Goal: Navigation & Orientation: Find specific page/section

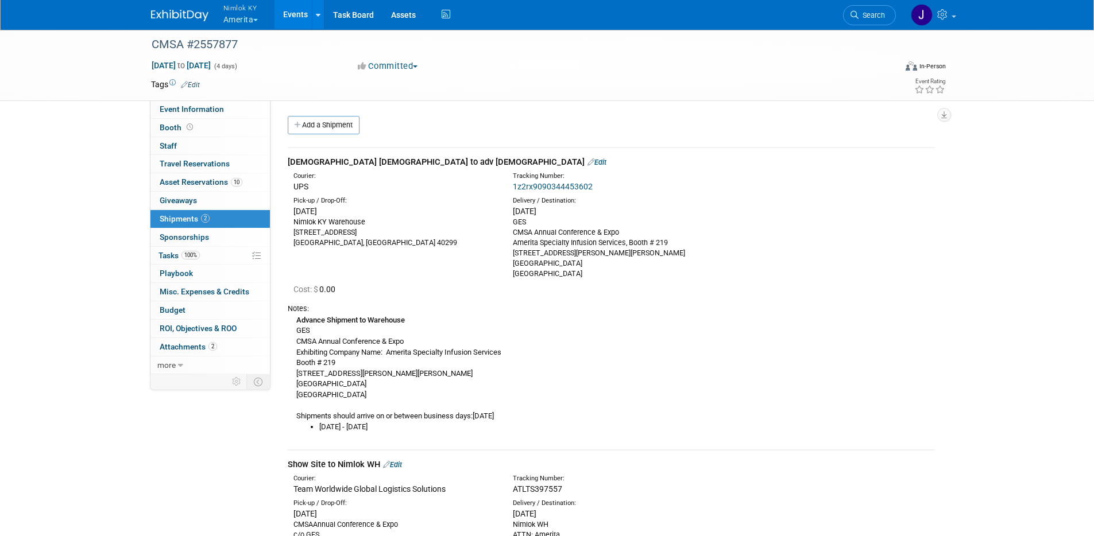
click at [257, 17] on button "Nimlok KY Amerita" at bounding box center [247, 15] width 51 height 30
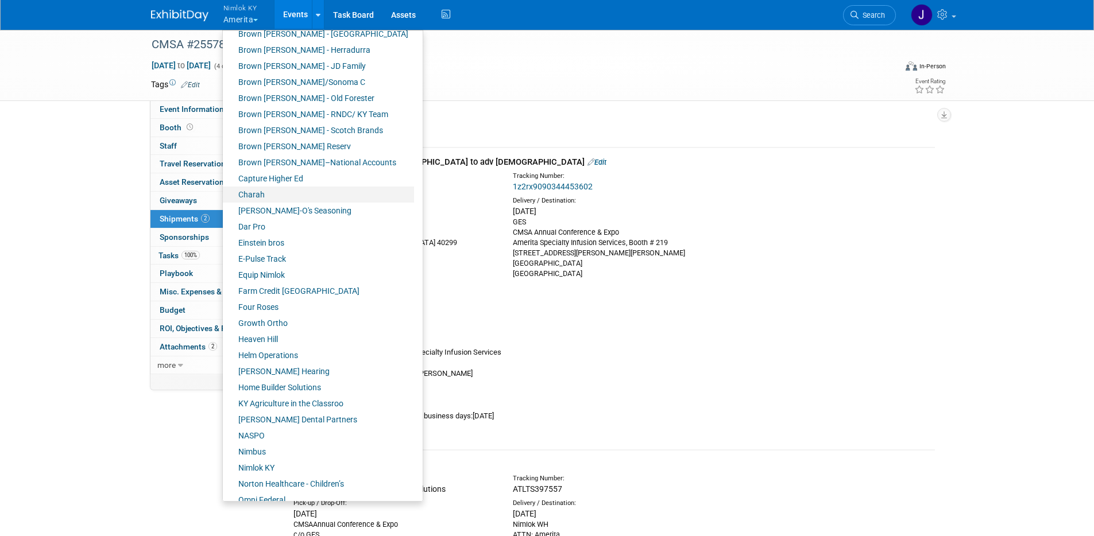
scroll to position [151, 0]
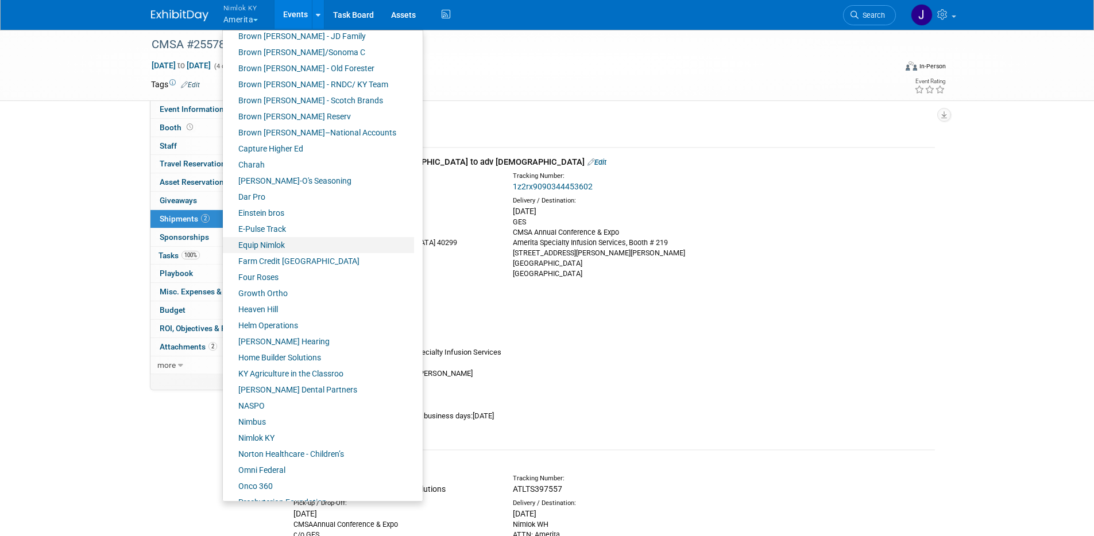
click at [292, 248] on link "Equip Nimlok" at bounding box center [318, 245] width 191 height 16
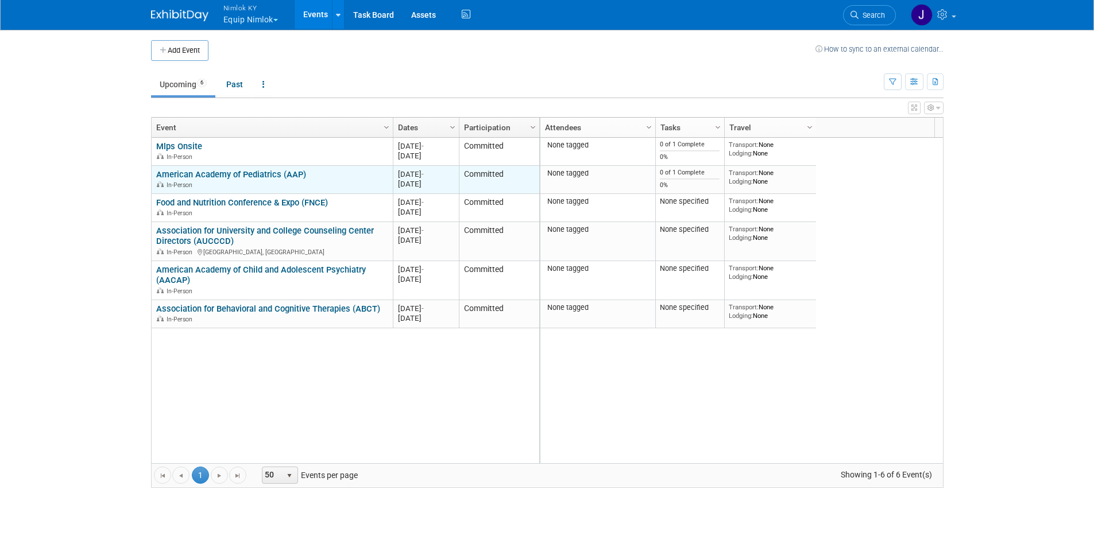
click at [264, 175] on link "American Academy of Pediatrics (AAP)" at bounding box center [231, 174] width 150 height 10
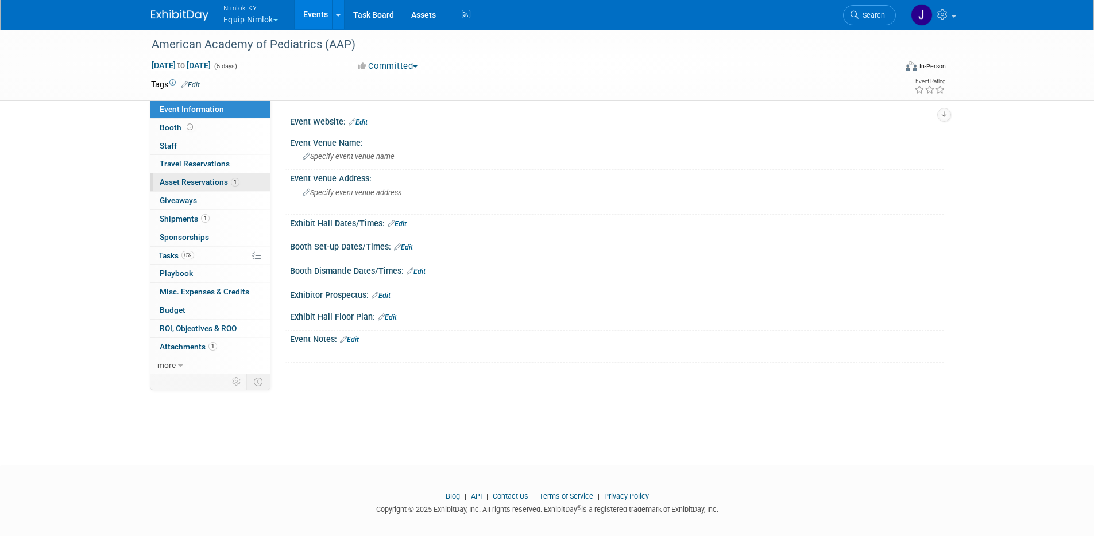
click at [244, 189] on link "1 Asset Reservations 1" at bounding box center [209, 182] width 119 height 18
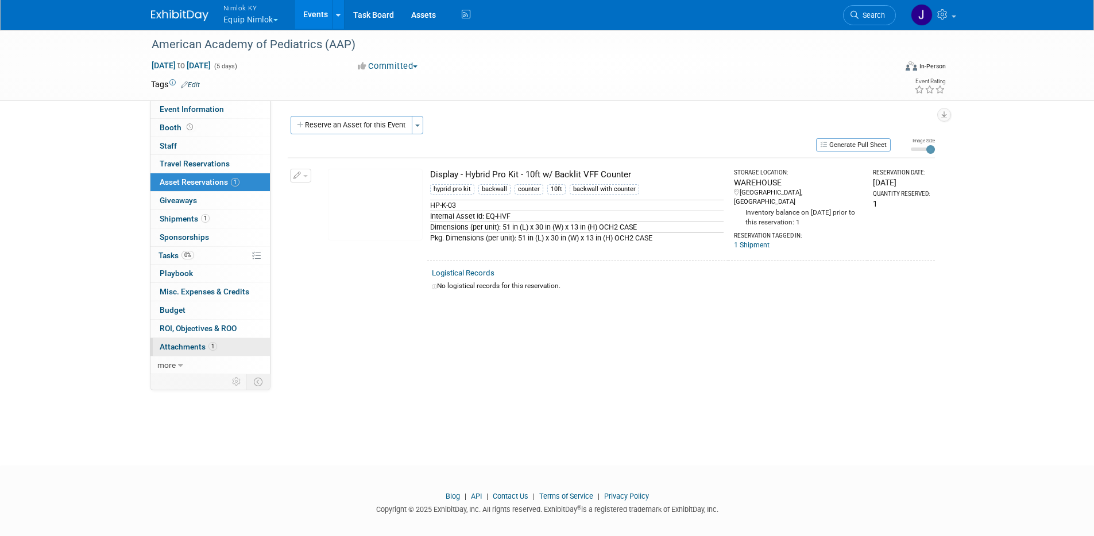
click at [217, 344] on link "1 Attachments 1" at bounding box center [209, 347] width 119 height 18
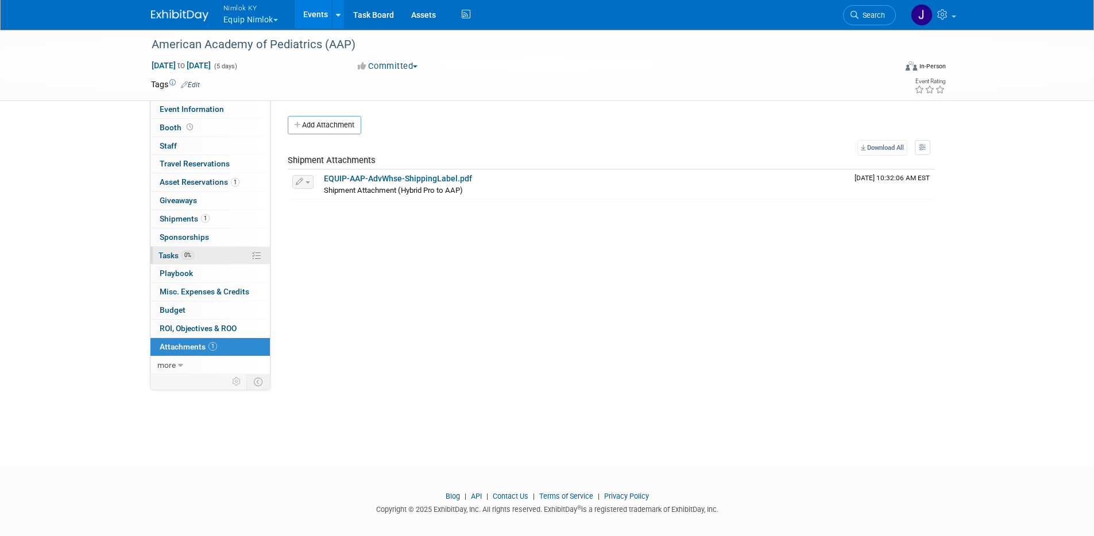
click at [214, 257] on link "0% Tasks 0%" at bounding box center [209, 256] width 119 height 18
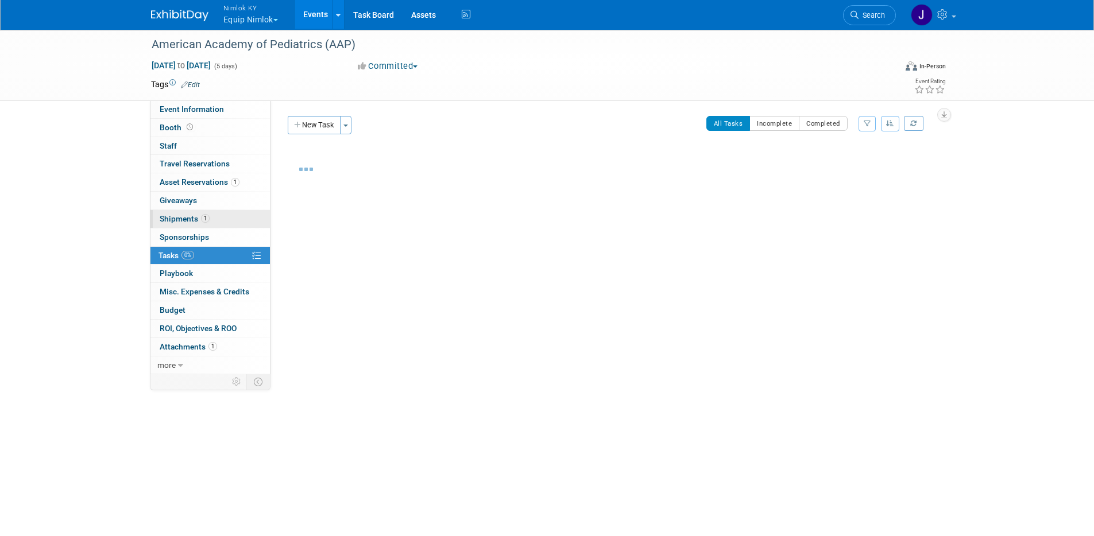
click at [224, 222] on link "1 Shipments 1" at bounding box center [209, 219] width 119 height 18
